Goal: Transaction & Acquisition: Purchase product/service

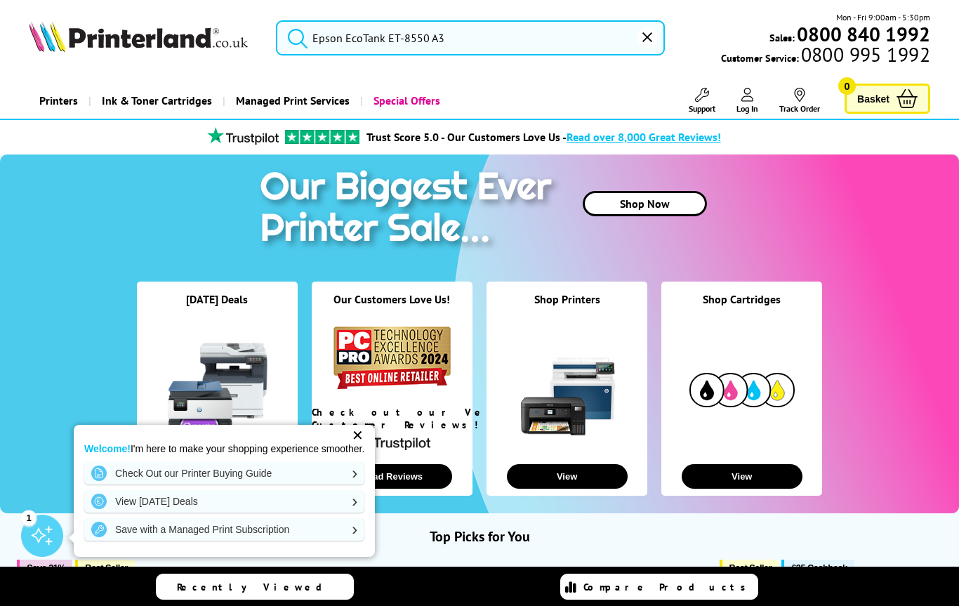
click at [557, 39] on input "Epson EcoTank ET-8550 A3" at bounding box center [470, 37] width 389 height 35
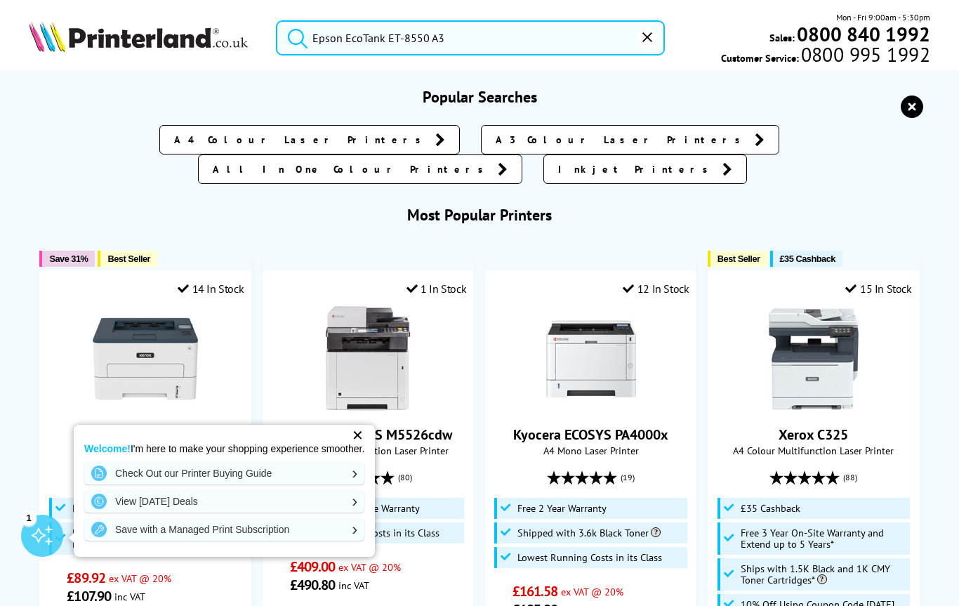
click at [294, 34] on button "submit" at bounding box center [294, 35] width 35 height 31
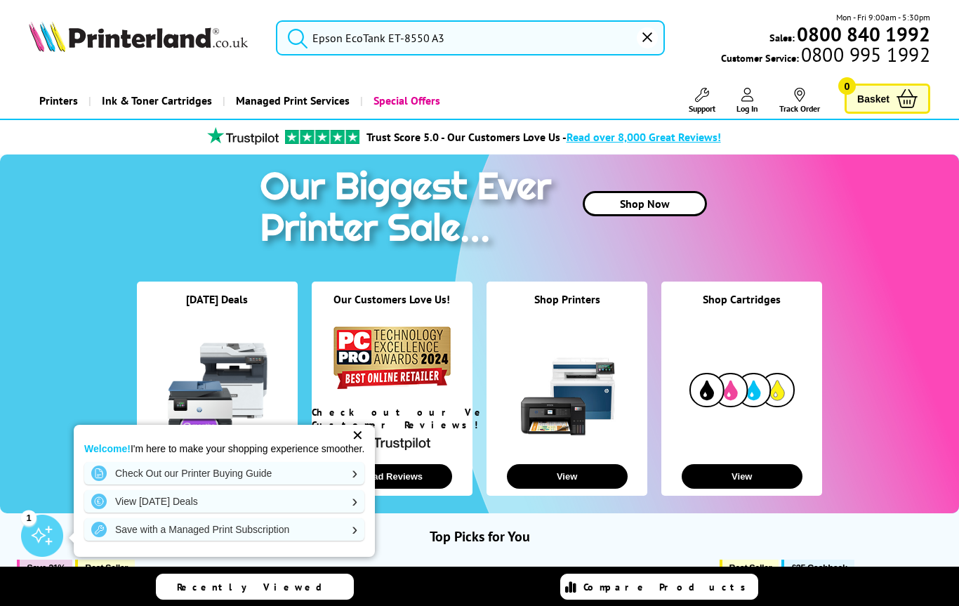
click at [355, 435] on div "✕" at bounding box center [358, 435] width 20 height 20
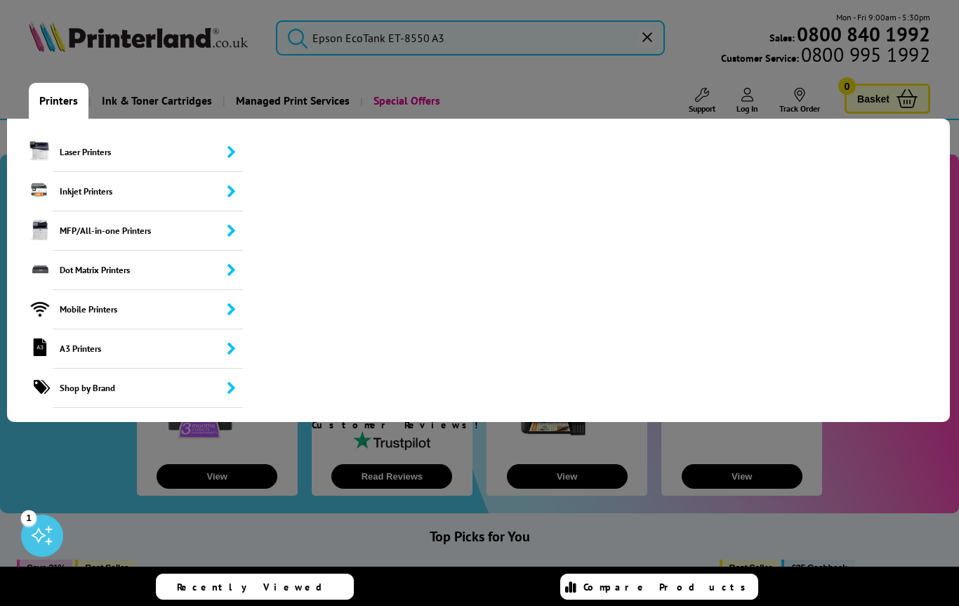
click at [520, 47] on div at bounding box center [479, 303] width 959 height 606
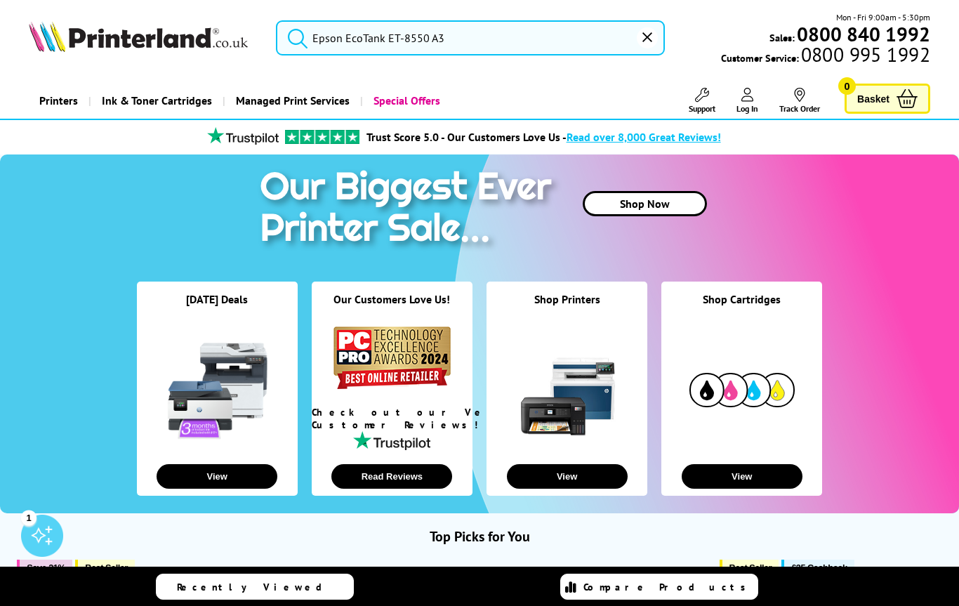
click at [509, 41] on input "Epson EcoTank ET-8550 A3" at bounding box center [470, 37] width 389 height 35
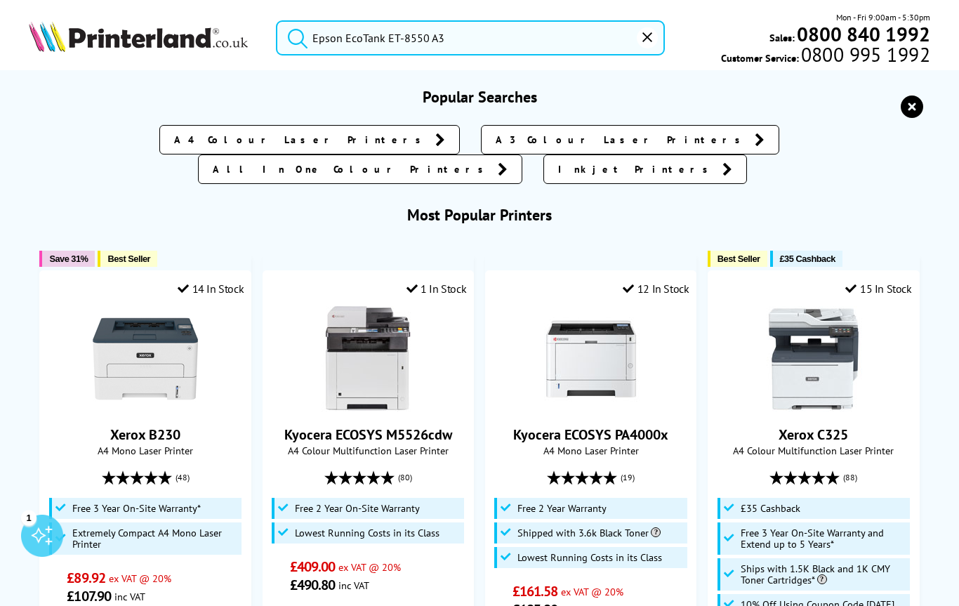
click at [294, 34] on button "submit" at bounding box center [294, 35] width 35 height 31
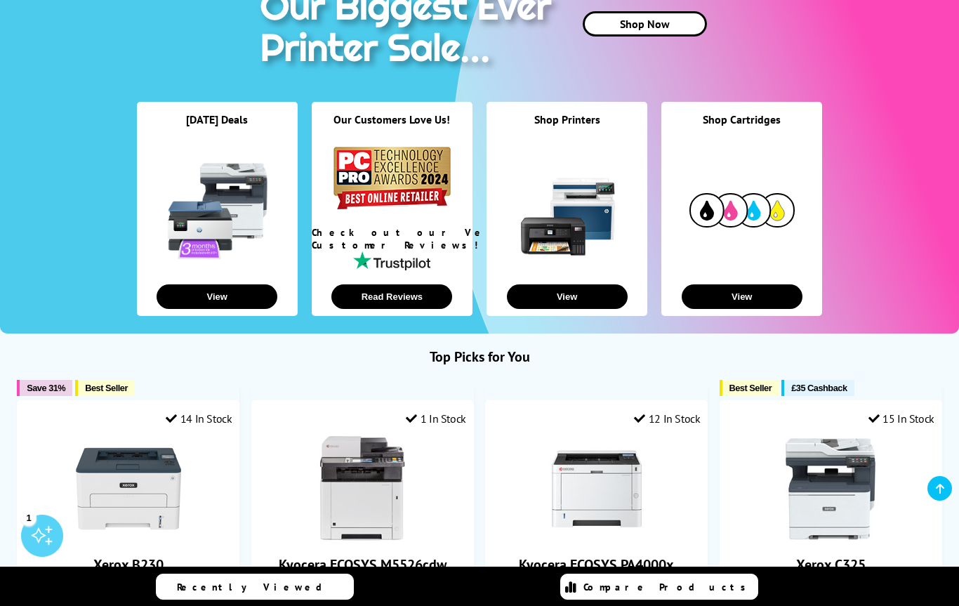
scroll to position [133, 0]
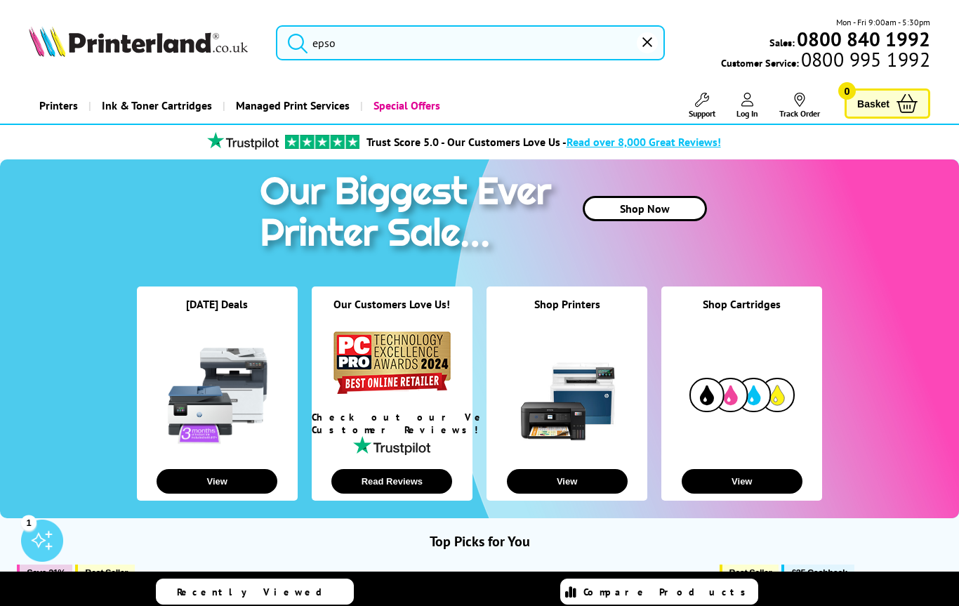
type input "epson"
